Goal: Task Accomplishment & Management: Manage account settings

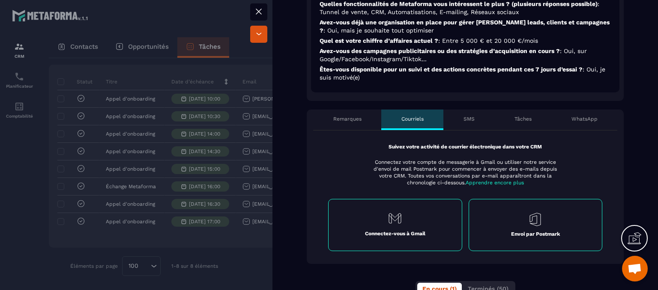
scroll to position [342, 0]
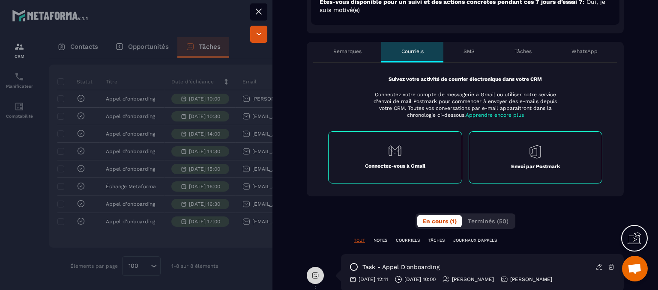
click at [325, 51] on div "Remarques" at bounding box center [347, 52] width 68 height 21
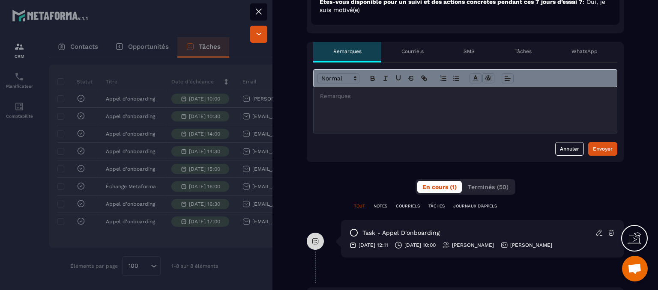
click at [508, 55] on div "Tâches" at bounding box center [522, 52] width 57 height 21
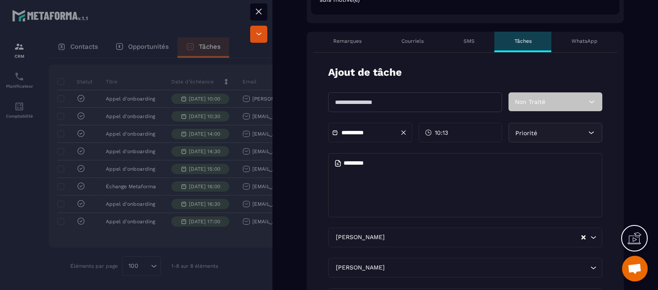
scroll to position [300, 0]
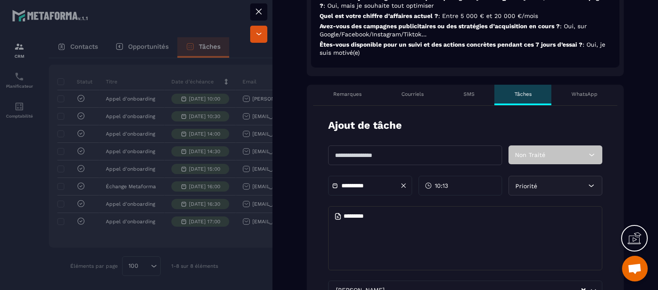
click at [410, 100] on div "Courriels" at bounding box center [412, 95] width 62 height 21
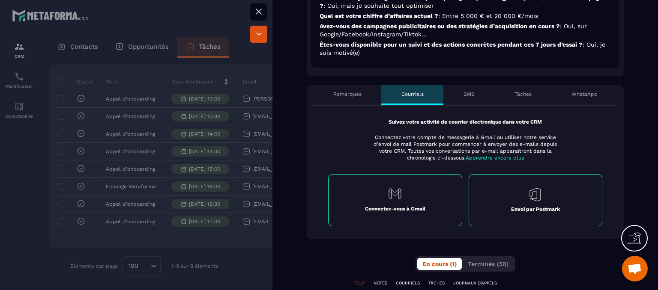
scroll to position [342, 0]
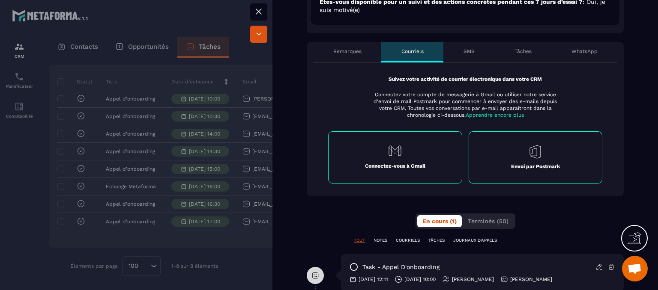
click at [561, 55] on div "WhatsApp" at bounding box center [584, 52] width 66 height 21
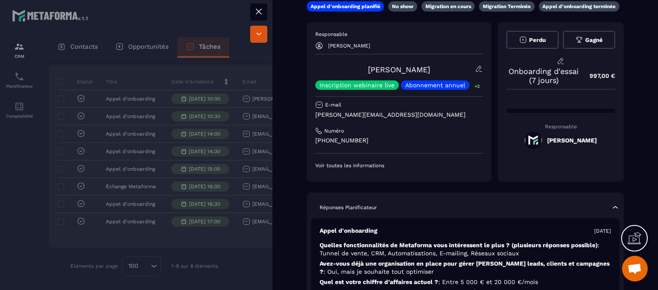
scroll to position [0, 0]
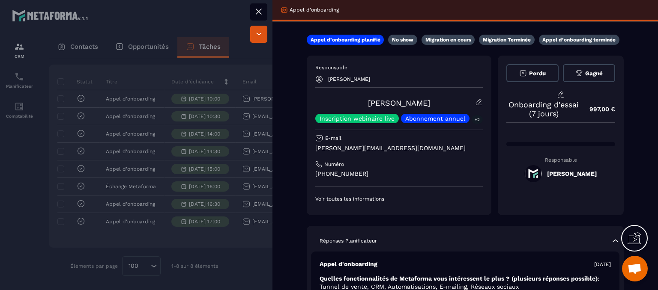
click at [251, 12] on button at bounding box center [258, 11] width 17 height 17
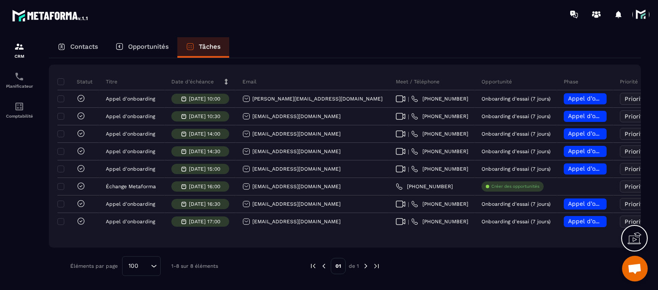
click at [613, 13] on div at bounding box center [618, 14] width 17 height 17
click at [617, 13] on div at bounding box center [618, 14] width 17 height 17
click at [619, 15] on icon at bounding box center [618, 14] width 6 height 7
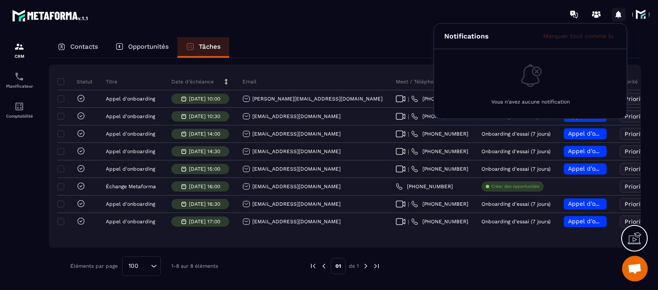
click at [617, 16] on icon at bounding box center [618, 14] width 6 height 7
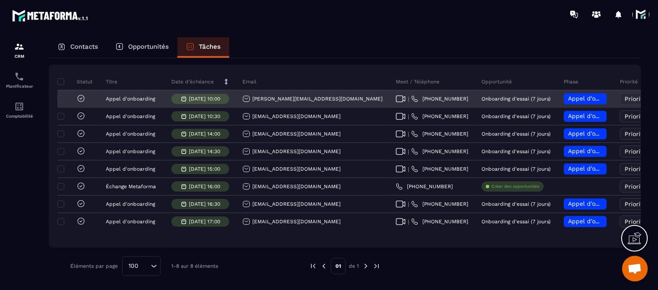
click at [568, 102] on span "Appel d’onboarding planifié" at bounding box center [608, 98] width 81 height 7
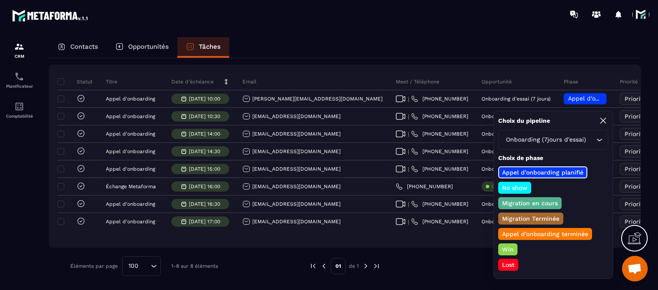
click at [548, 232] on p "Appel d’onboarding terminée" at bounding box center [544, 234] width 89 height 9
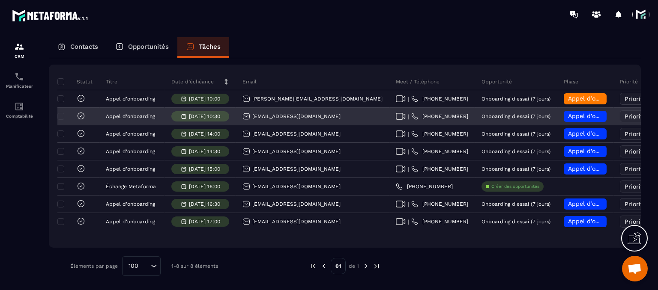
scroll to position [0, 60]
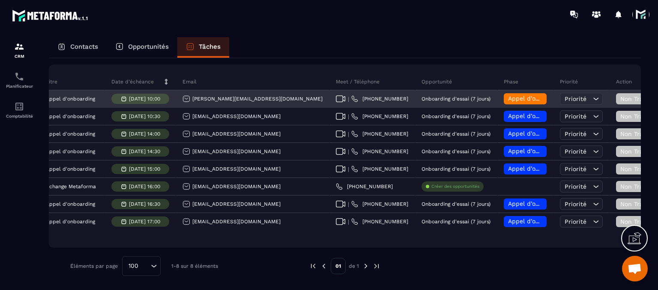
click at [616, 98] on div "Non Traité" at bounding box center [641, 98] width 51 height 11
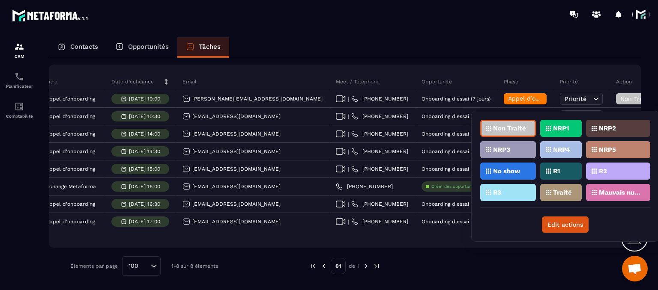
click at [586, 193] on div "Traité" at bounding box center [618, 192] width 64 height 17
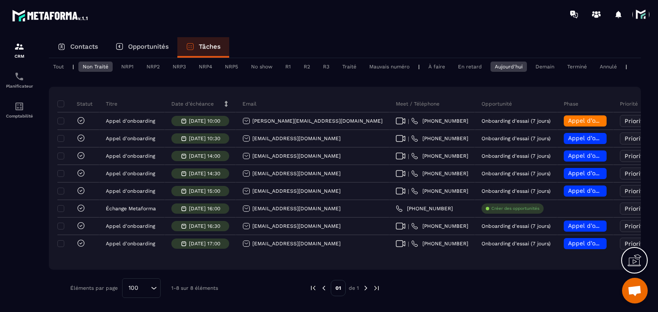
scroll to position [67, 0]
click at [634, 13] on span at bounding box center [640, 14] width 17 height 17
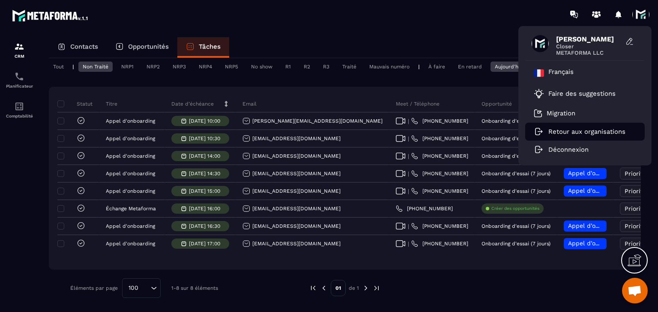
click at [555, 132] on p "Retour aux organisations" at bounding box center [586, 132] width 77 height 8
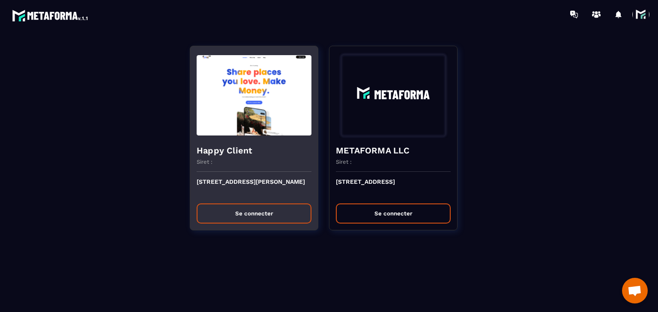
click at [241, 224] on div "[STREET_ADDRESS][PERSON_NAME] Se connecter" at bounding box center [254, 201] width 128 height 58
